Goal: Information Seeking & Learning: Learn about a topic

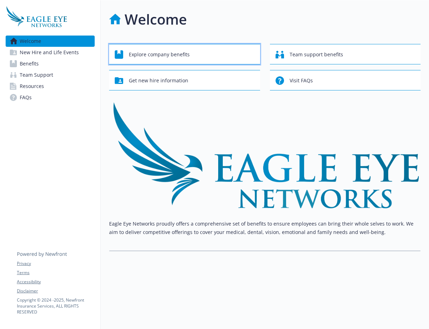
click at [149, 55] on span "Explore company benefits" at bounding box center [159, 54] width 61 height 13
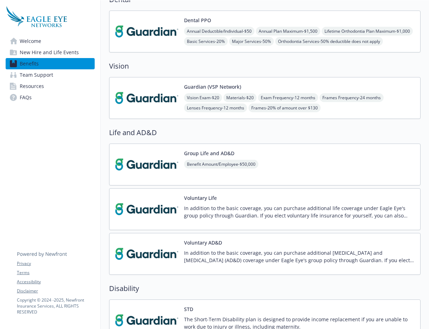
scroll to position [186, 0]
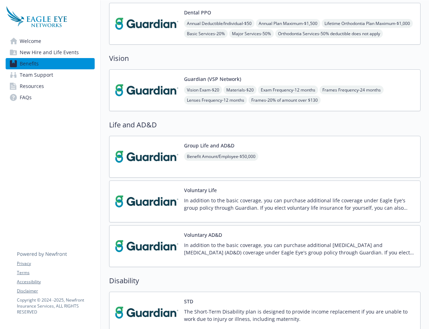
click at [223, 78] on button "Guardian (VSP Network)" at bounding box center [212, 78] width 57 height 7
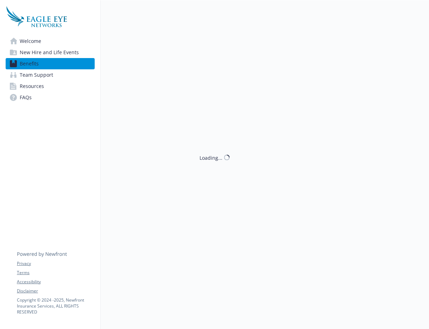
scroll to position [186, 0]
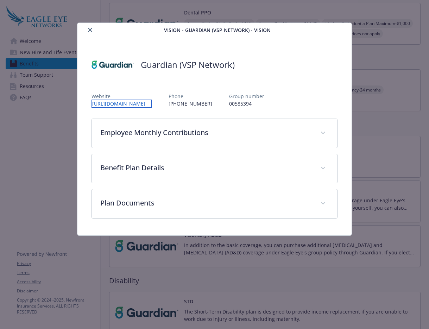
click at [138, 104] on link "[URL][DOMAIN_NAME]" at bounding box center [121, 104] width 60 height 8
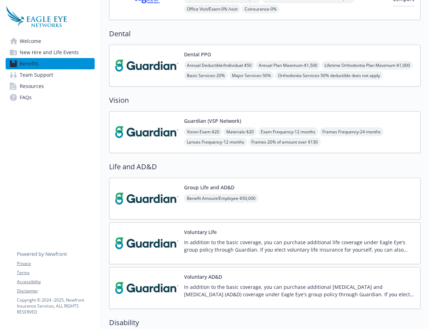
scroll to position [145, 0]
click at [148, 132] on img at bounding box center [146, 132] width 63 height 30
